Goal: Task Accomplishment & Management: Manage account settings

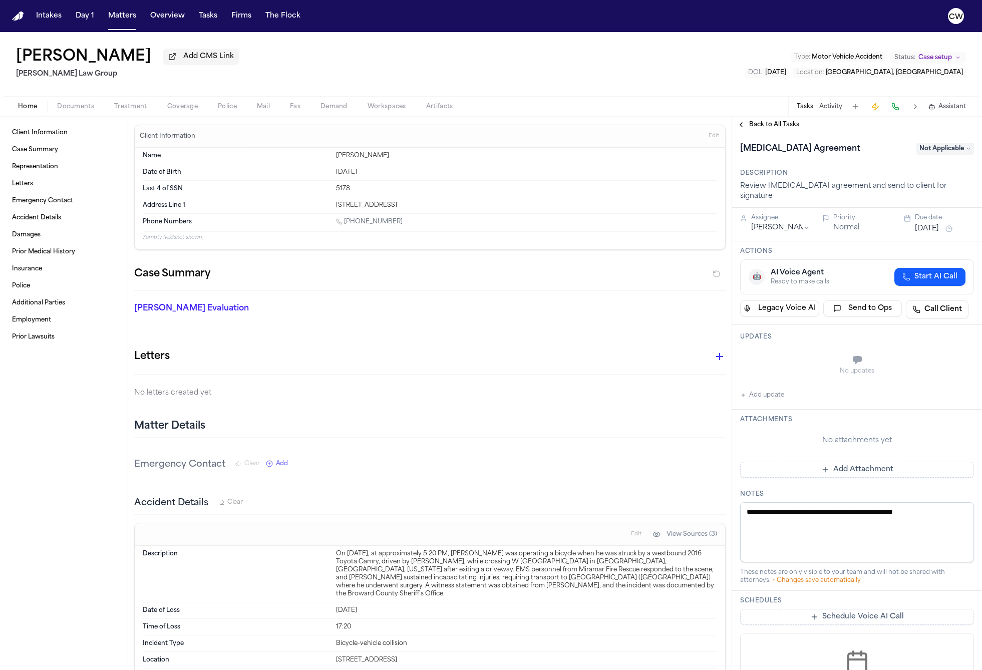
drag, startPoint x: 144, startPoint y: 157, endPoint x: 398, endPoint y: 226, distance: 263.2
click at [398, 226] on div "Name [PERSON_NAME] Date of Birth [DEMOGRAPHIC_DATA] Last 4 of SSN 5178 Address …" at bounding box center [430, 195] width 575 height 94
copy div "Name [PERSON_NAME] Date of Birth [DEMOGRAPHIC_DATA] Last 4 of SSN 5178 Address …"
click at [338, 301] on div "[PERSON_NAME] Evaluation * ​" at bounding box center [424, 311] width 604 height 40
click at [182, 108] on span "Coverage" at bounding box center [182, 107] width 31 height 8
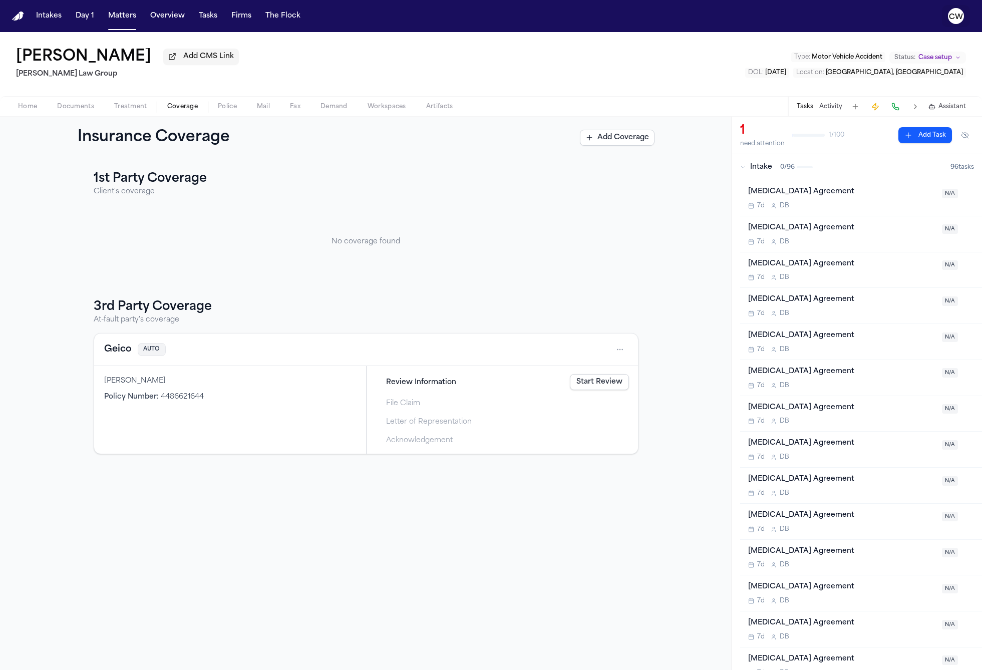
click at [960, 17] on text "CW" at bounding box center [956, 17] width 14 height 7
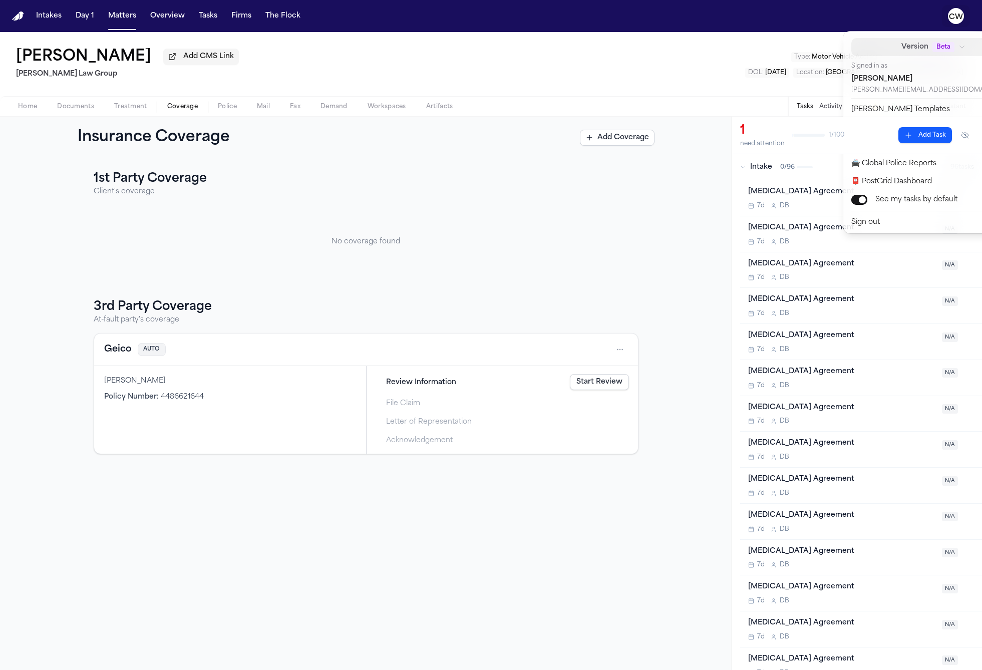
click at [902, 48] on span "Version" at bounding box center [915, 47] width 27 height 12
click at [730, 73] on div "Intakes Day 1 Matters Overview Tasks Firms The Flock [PERSON_NAME] Pierre Add C…" at bounding box center [491, 335] width 982 height 670
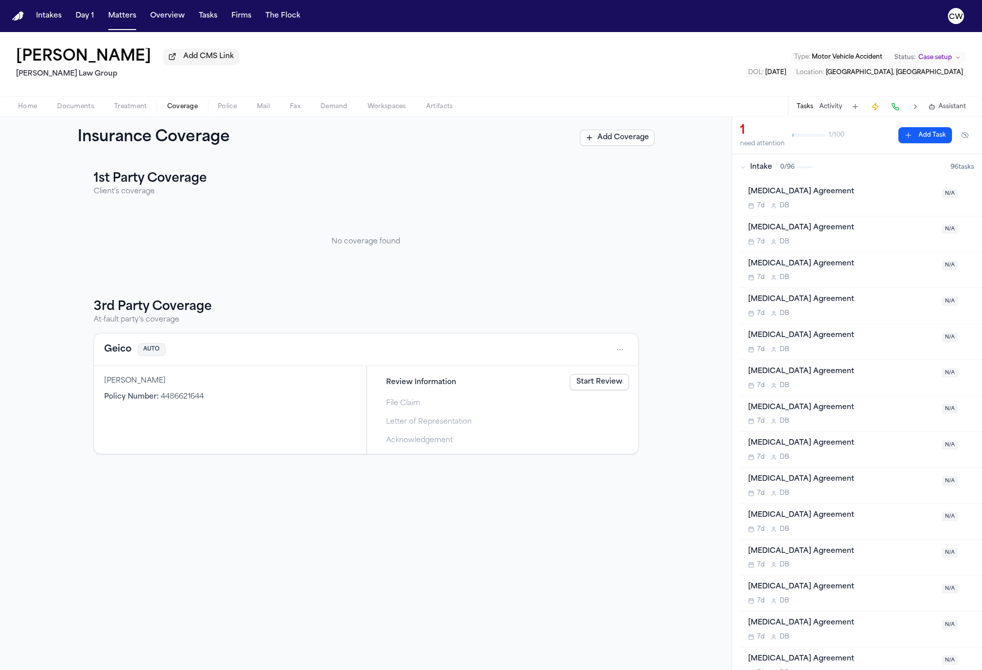
click at [588, 383] on link "Start Review" at bounding box center [599, 382] width 59 height 16
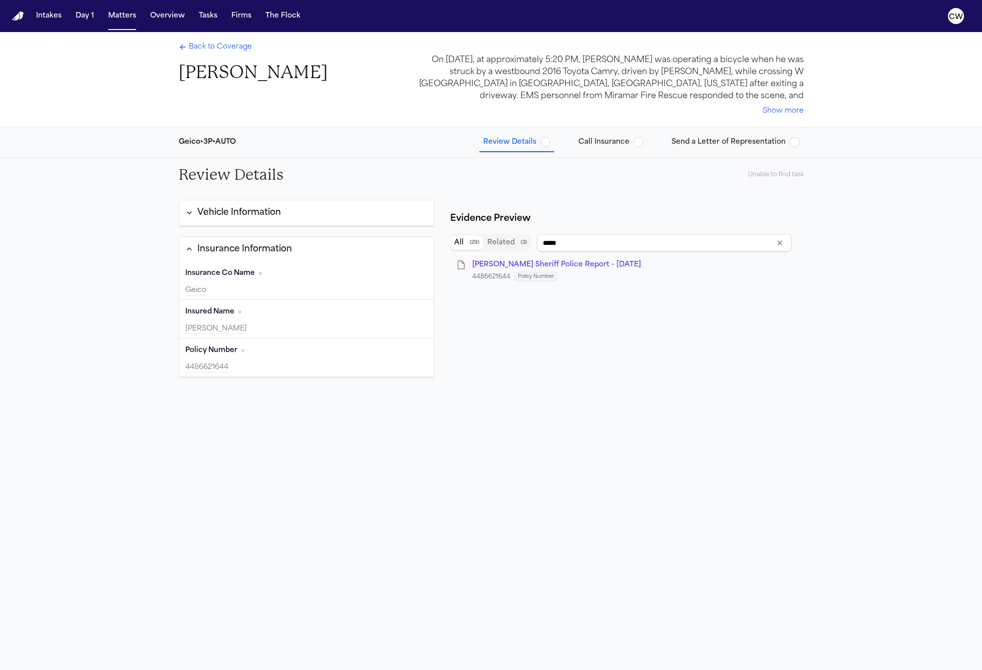
click at [877, 280] on div "Review Details Unable to find task Vehicle Information Insurance Information In…" at bounding box center [491, 475] width 982 height 634
type input "**********"
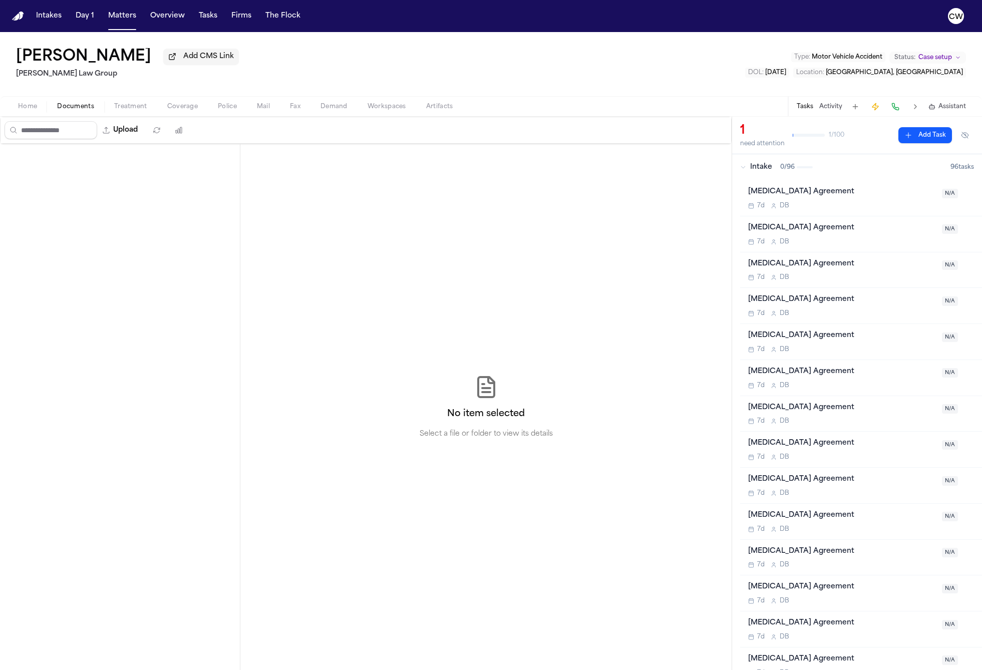
click at [86, 105] on span "Documents" at bounding box center [75, 107] width 37 height 8
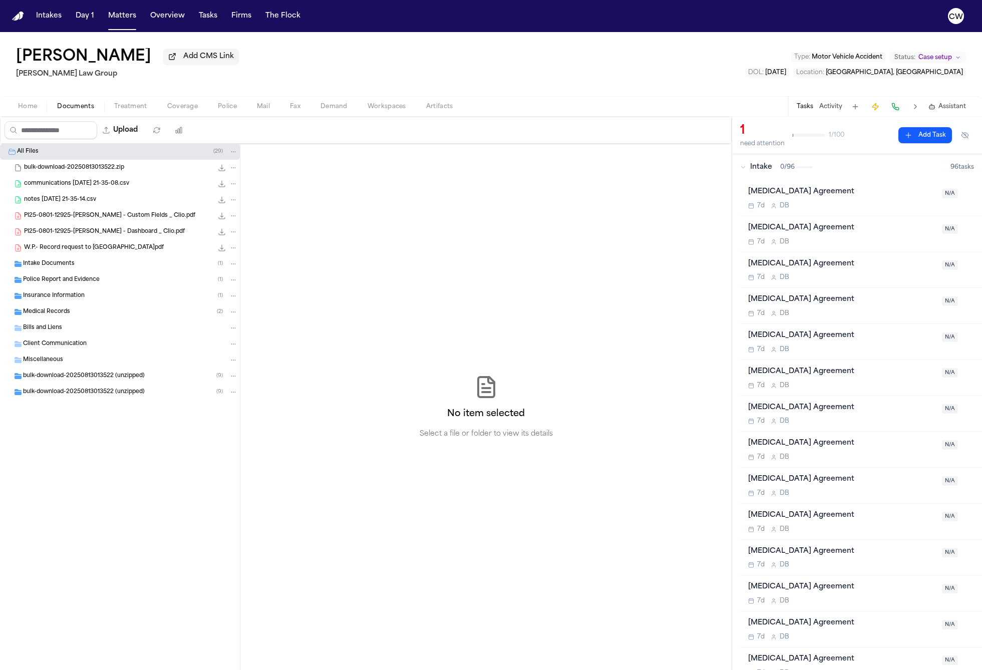
click at [70, 223] on div "PI25-0801-12925-[PERSON_NAME] - Custom Fields _ Clio.pdf 439.6 KB • PDF" at bounding box center [120, 216] width 240 height 16
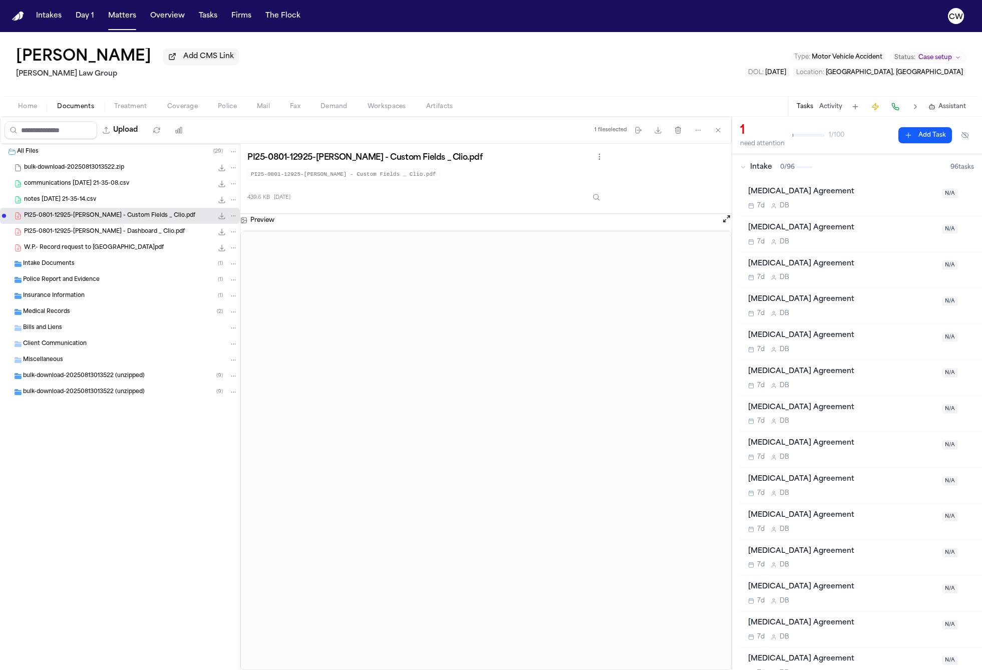
click at [915, 107] on button at bounding box center [916, 107] width 14 height 14
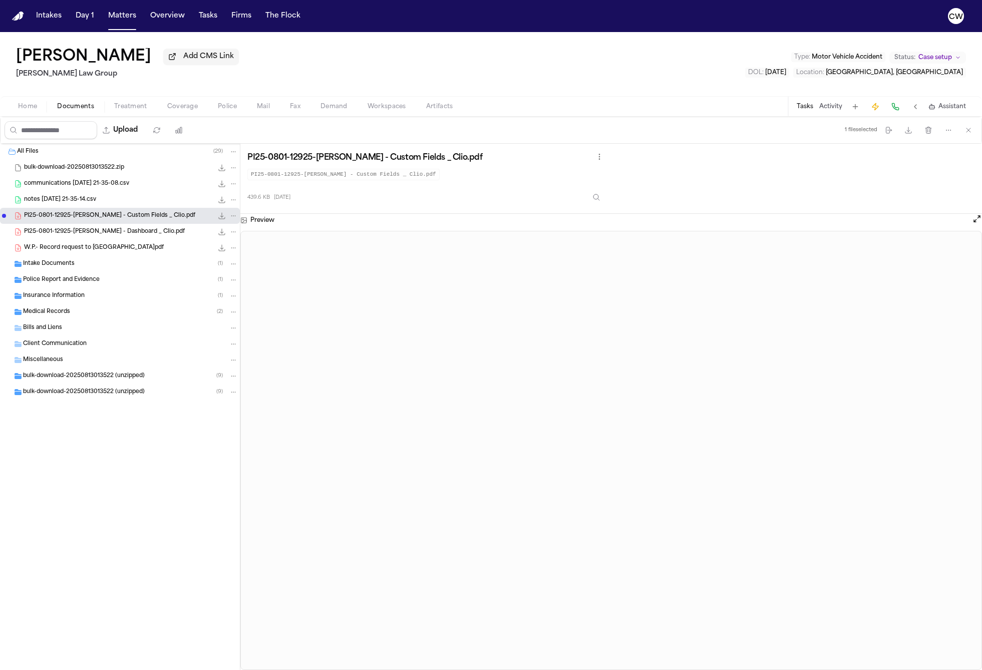
click at [53, 252] on span "W.P.- Record request to [GEOGRAPHIC_DATA]pdf" at bounding box center [94, 248] width 140 height 9
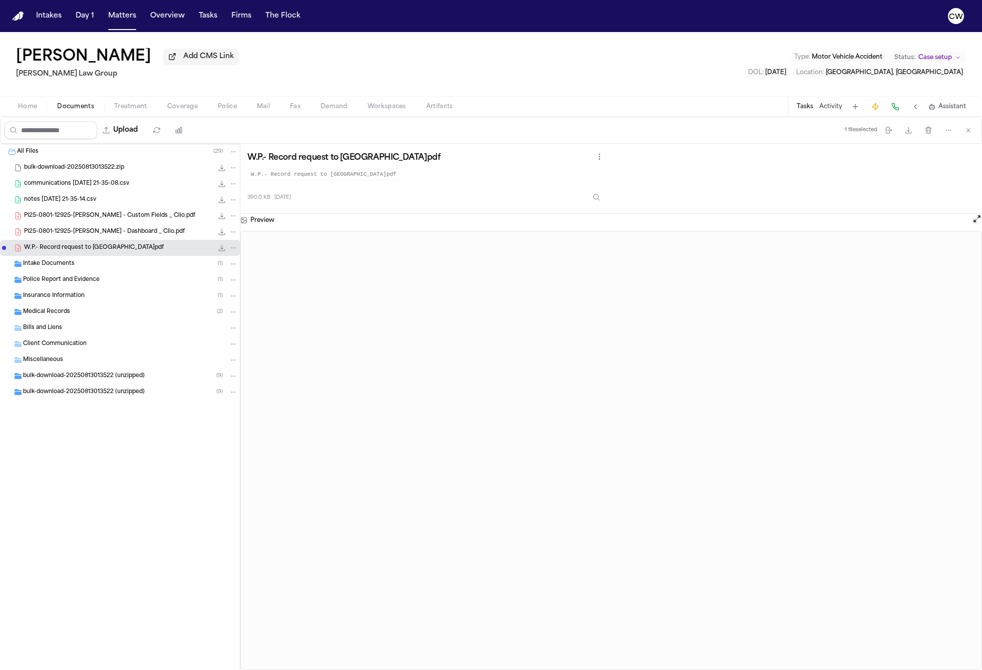
click at [788, 180] on div "W.P.- Record request to [GEOGRAPHIC_DATA]pdf W.P.- Record request to [GEOGRAPHI…" at bounding box center [611, 179] width 728 height 56
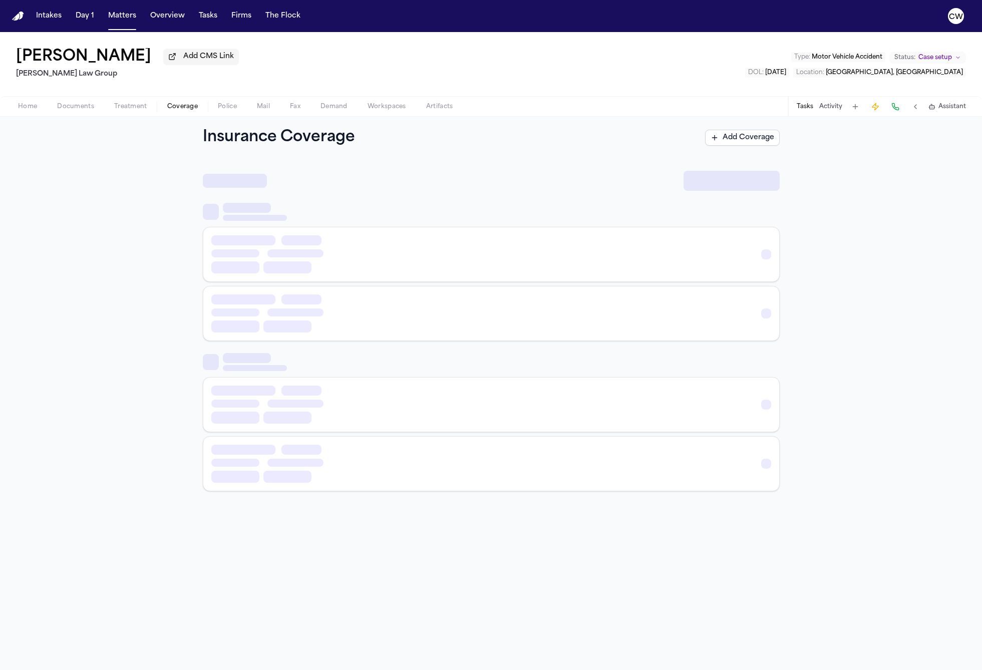
click at [159, 108] on button "Coverage" at bounding box center [182, 107] width 51 height 12
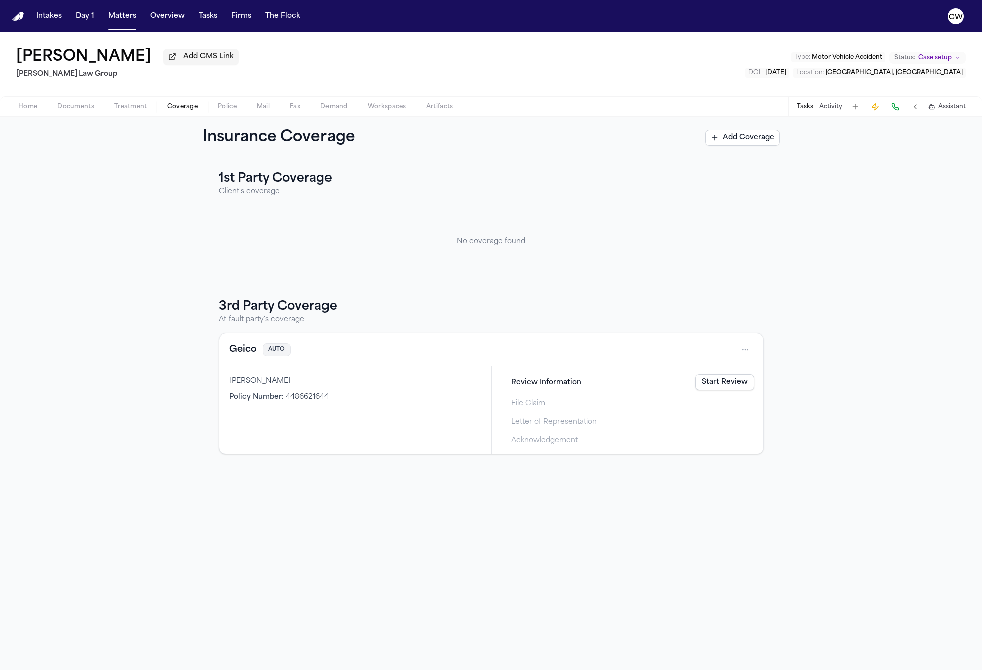
click at [715, 388] on link "Start Review" at bounding box center [724, 382] width 59 height 16
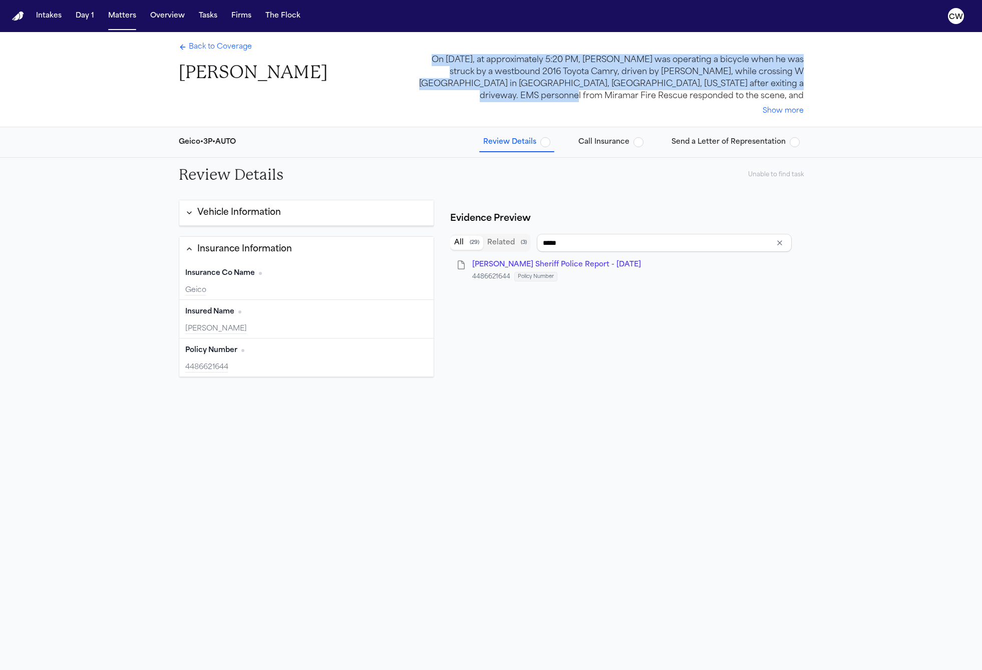
drag, startPoint x: 423, startPoint y: 60, endPoint x: 803, endPoint y: 84, distance: 380.5
click at [803, 84] on div "On [DATE], at approximately 5:20 PM, [PERSON_NAME] was operating a bicycle when…" at bounding box center [611, 78] width 385 height 48
copy div "On [DATE], at approximately 5:20 PM, [PERSON_NAME] was operating a bicycle when…"
click at [569, 68] on div "On [DATE], at approximately 5:20 PM, [PERSON_NAME] was operating a bicycle when…" at bounding box center [611, 78] width 385 height 48
drag, startPoint x: 423, startPoint y: 57, endPoint x: 805, endPoint y: 95, distance: 384.0
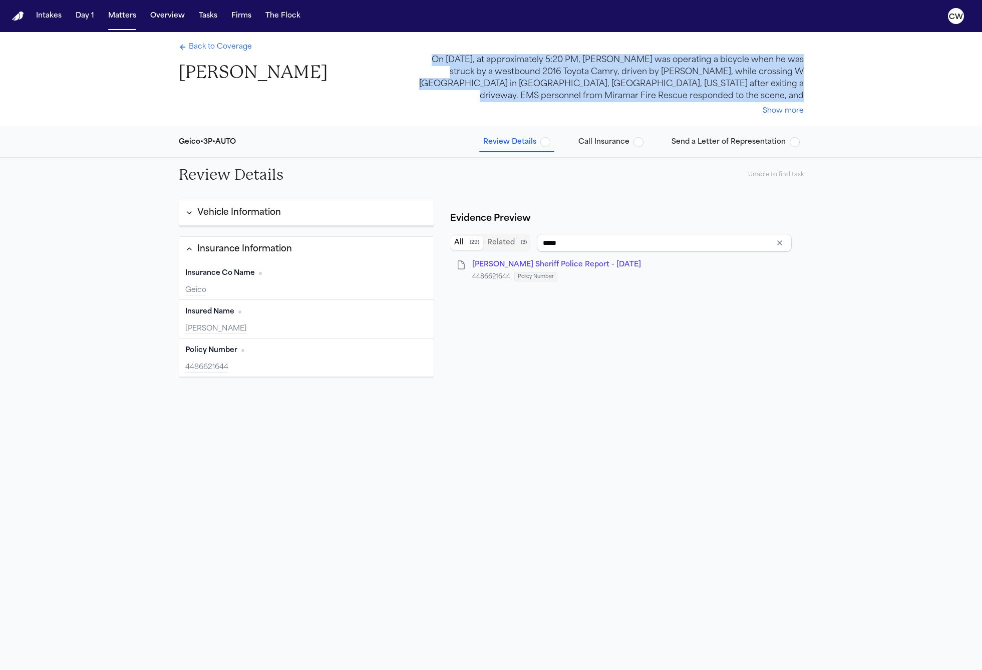
click at [805, 95] on div "Back to Coverage [PERSON_NAME] On [DATE], at approximately 5:20 PM, [PERSON_NAM…" at bounding box center [491, 79] width 641 height 95
copy div "On [DATE], at approximately 5:20 PM, [PERSON_NAME] was operating a bicycle when…"
click at [775, 111] on button "Show more" at bounding box center [783, 111] width 41 height 10
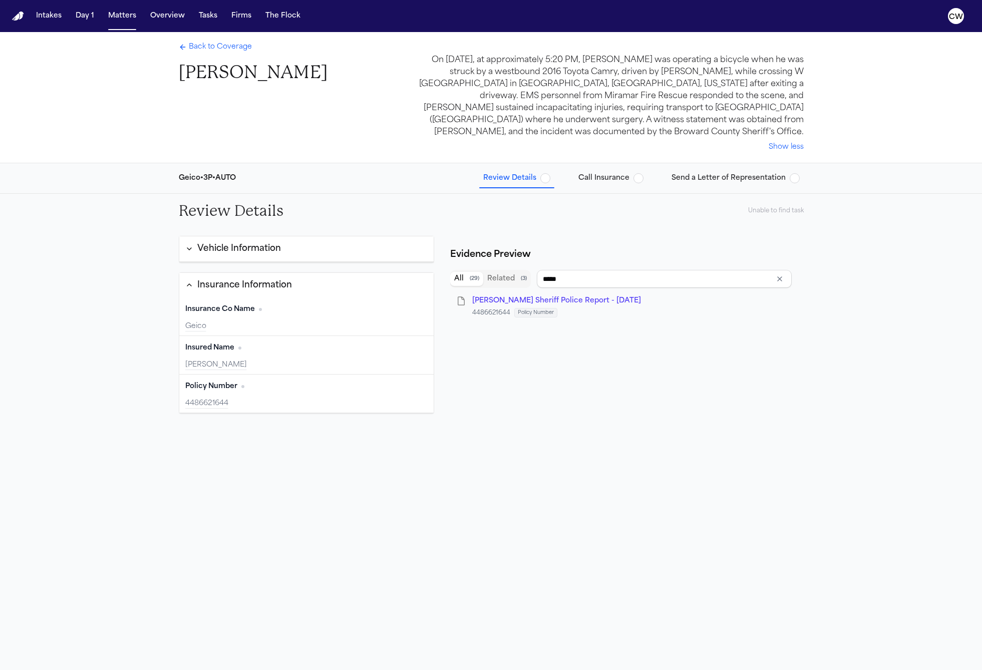
click at [515, 104] on div "On [DATE], at approximately 5:20 PM, [PERSON_NAME] was operating a bicycle when…" at bounding box center [611, 96] width 385 height 84
drag, startPoint x: 425, startPoint y: 62, endPoint x: 803, endPoint y: 134, distance: 385.5
click at [803, 134] on div "Back to Coverage [PERSON_NAME] On [DATE], at approximately 5:20 PM, [PERSON_NAM…" at bounding box center [491, 97] width 641 height 131
copy div "On [DATE], at approximately 5:20 PM, [PERSON_NAME] was operating a bicycle when…"
click at [399, 451] on div "Vehicle Information Insurance Information Insurance Co Name Edit Geico Insured …" at bounding box center [307, 528] width 256 height 584
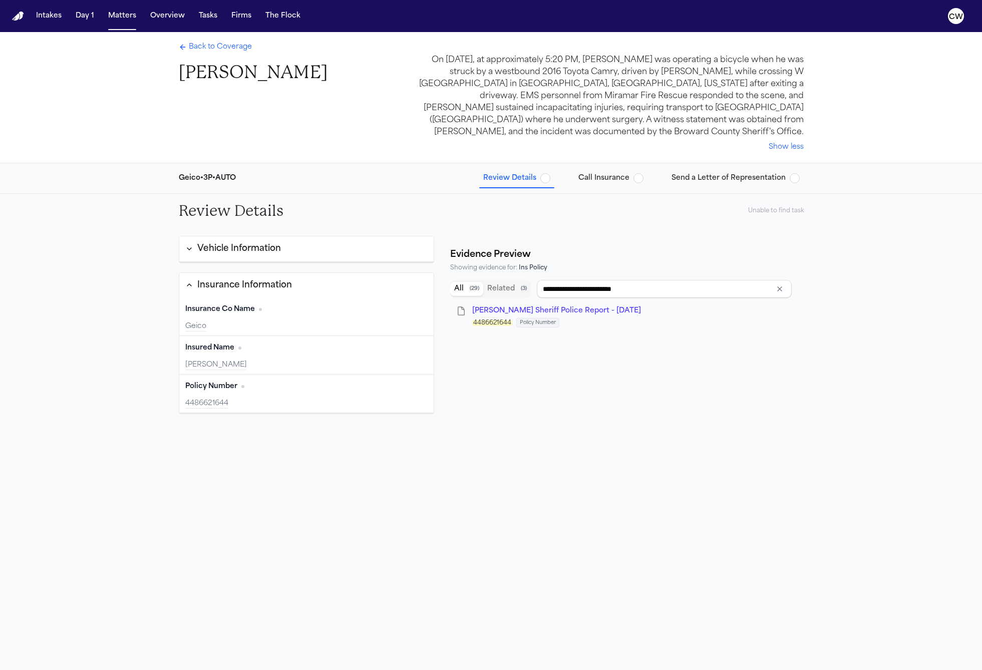
type input "*****"
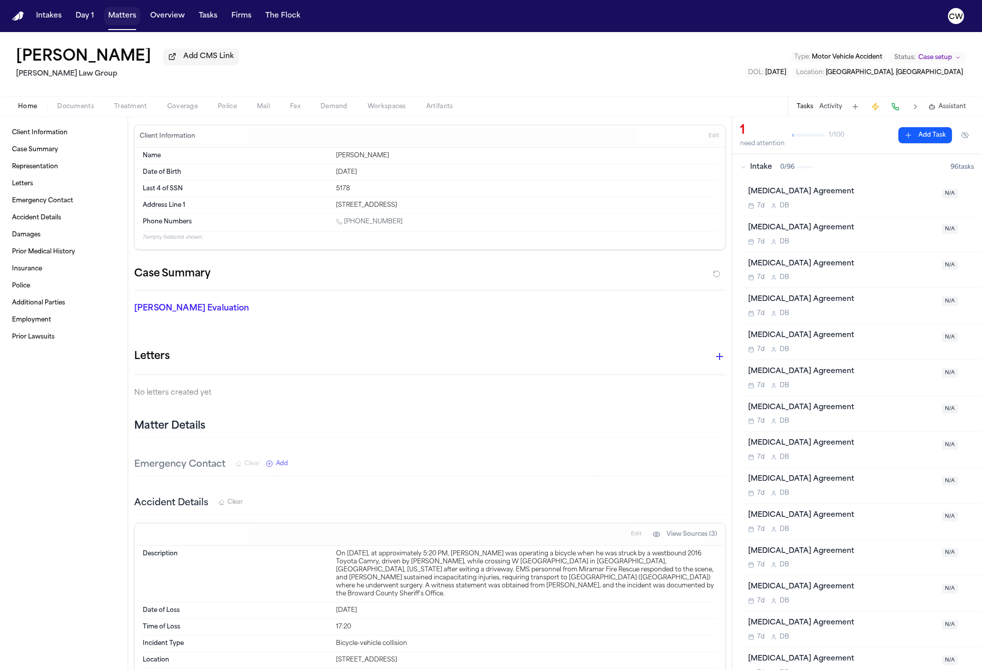
click at [116, 20] on button "Matters" at bounding box center [122, 16] width 36 height 18
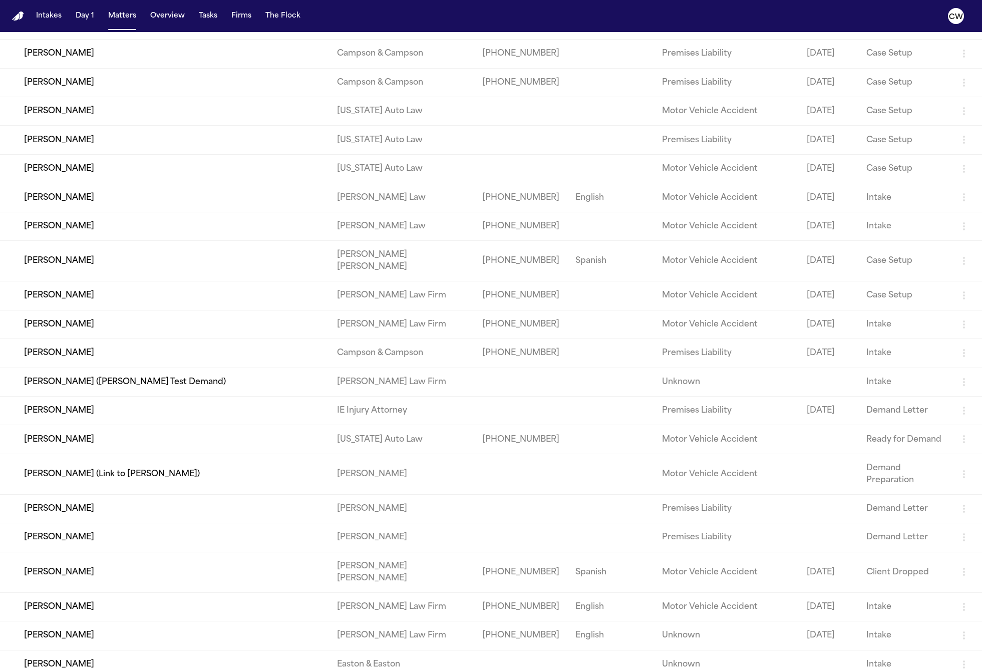
scroll to position [4802, 0]
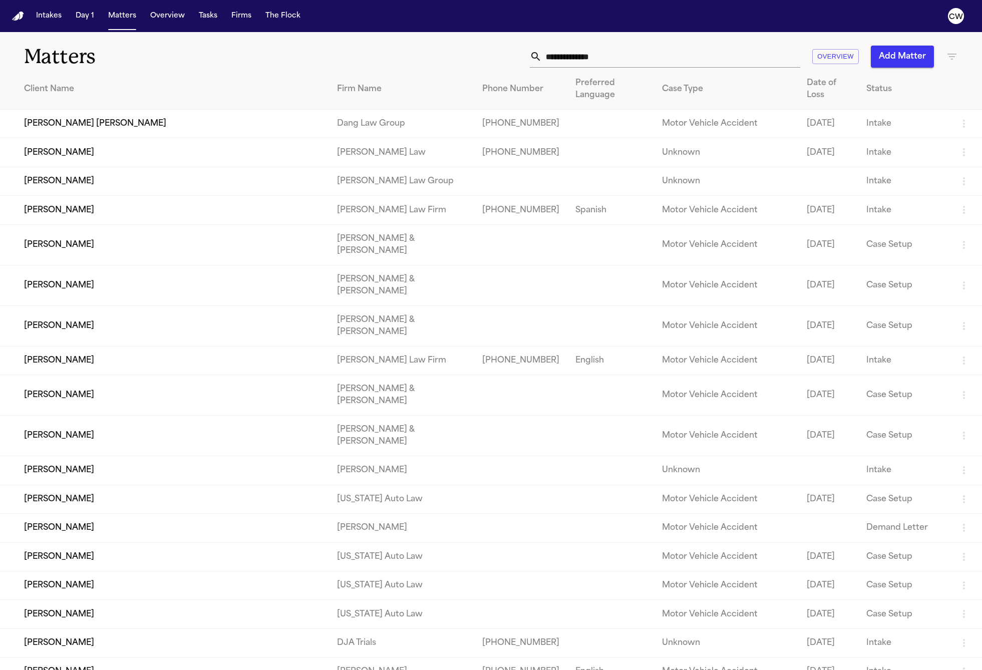
click at [70, 514] on td "[PERSON_NAME]" at bounding box center [164, 528] width 329 height 29
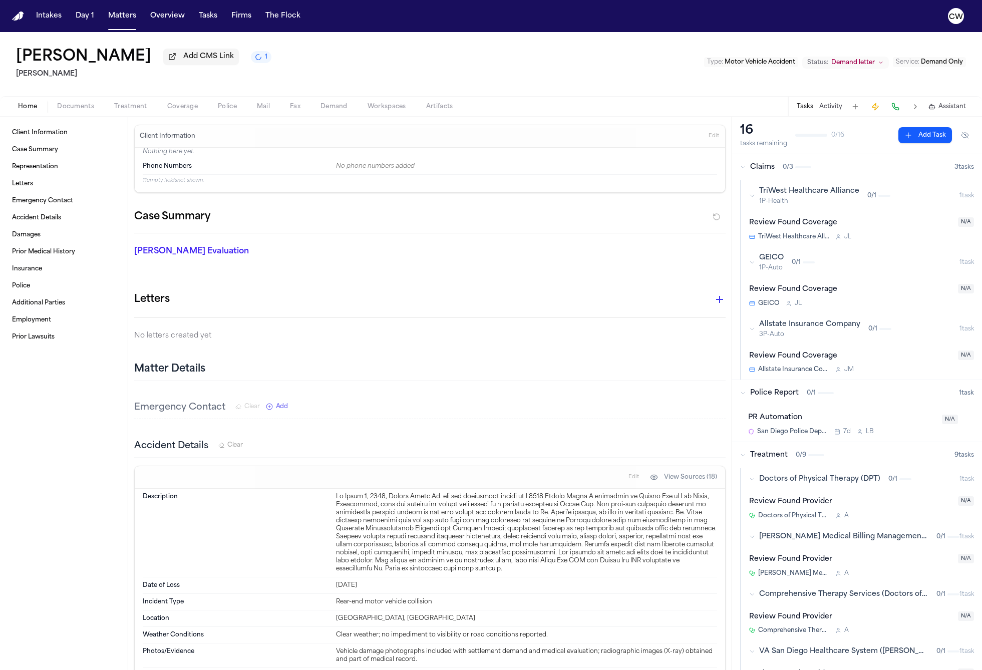
click at [70, 470] on div "Client Information Case Summary Representation Letters Emergency Contact Accide…" at bounding box center [64, 394] width 128 height 554
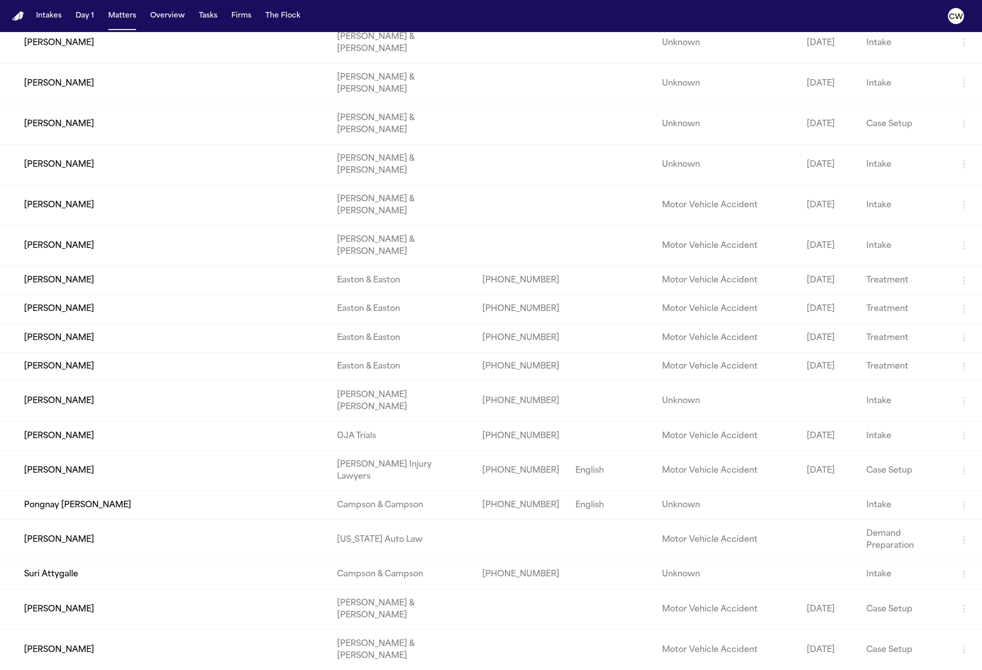
scroll to position [925, 0]
click at [199, 519] on td "[PERSON_NAME]" at bounding box center [164, 539] width 329 height 41
